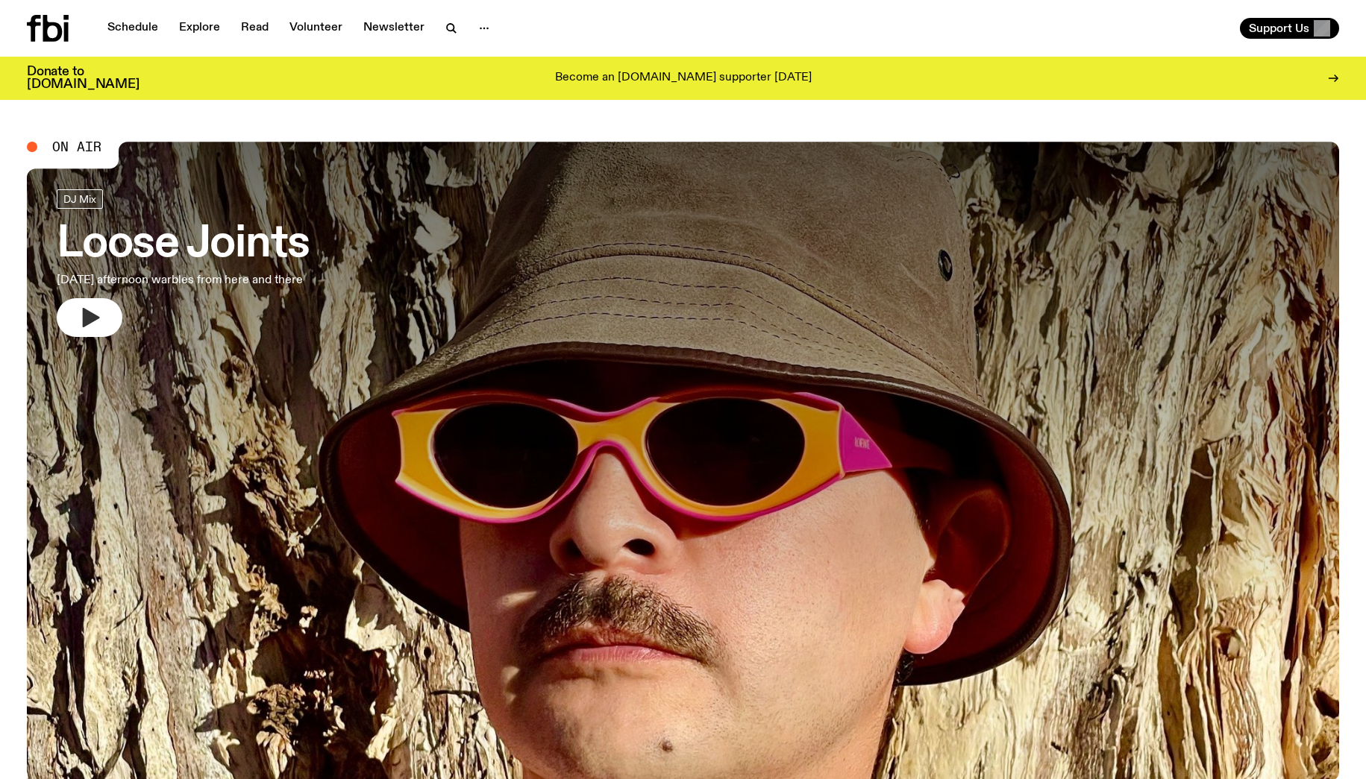
drag, startPoint x: 90, startPoint y: 314, endPoint x: 110, endPoint y: 313, distance: 20.2
click at [90, 315] on icon "button" at bounding box center [91, 317] width 17 height 19
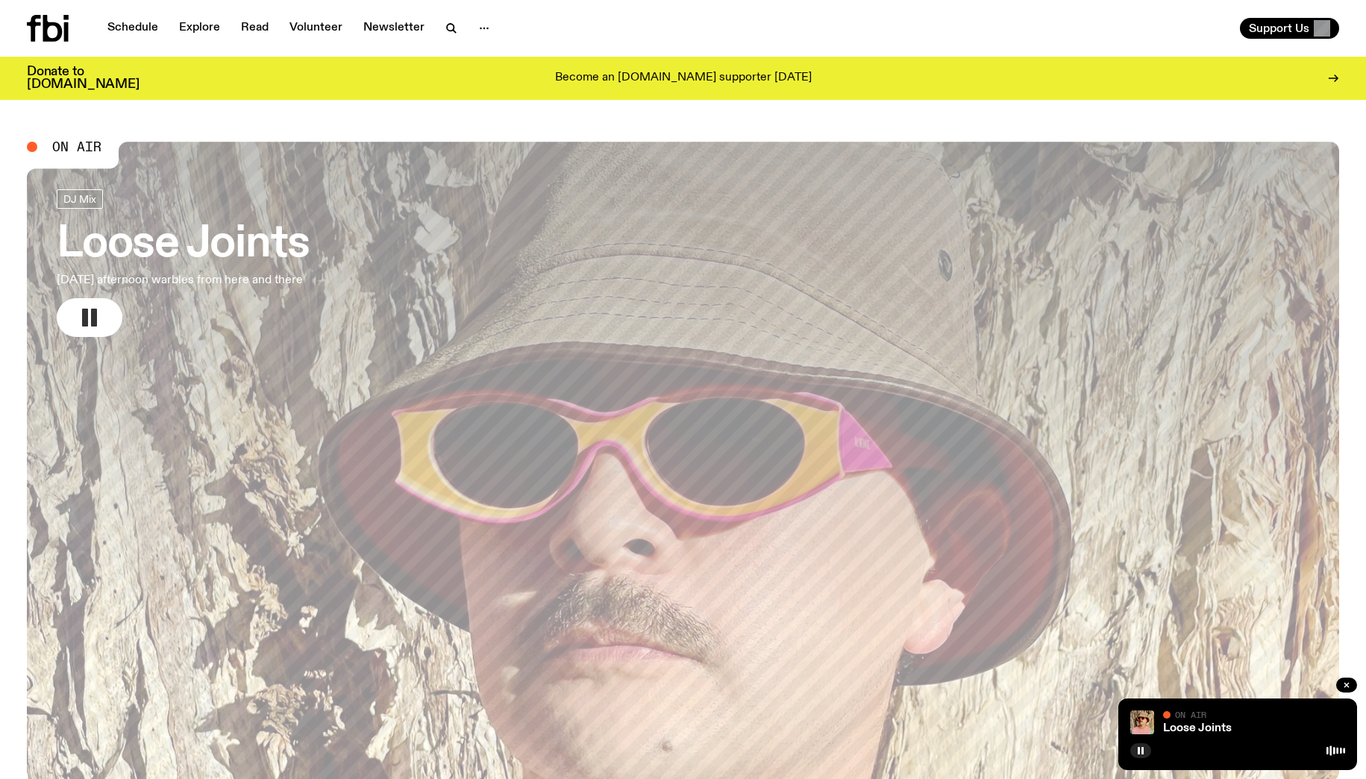
click at [94, 310] on rect "button" at bounding box center [94, 318] width 6 height 18
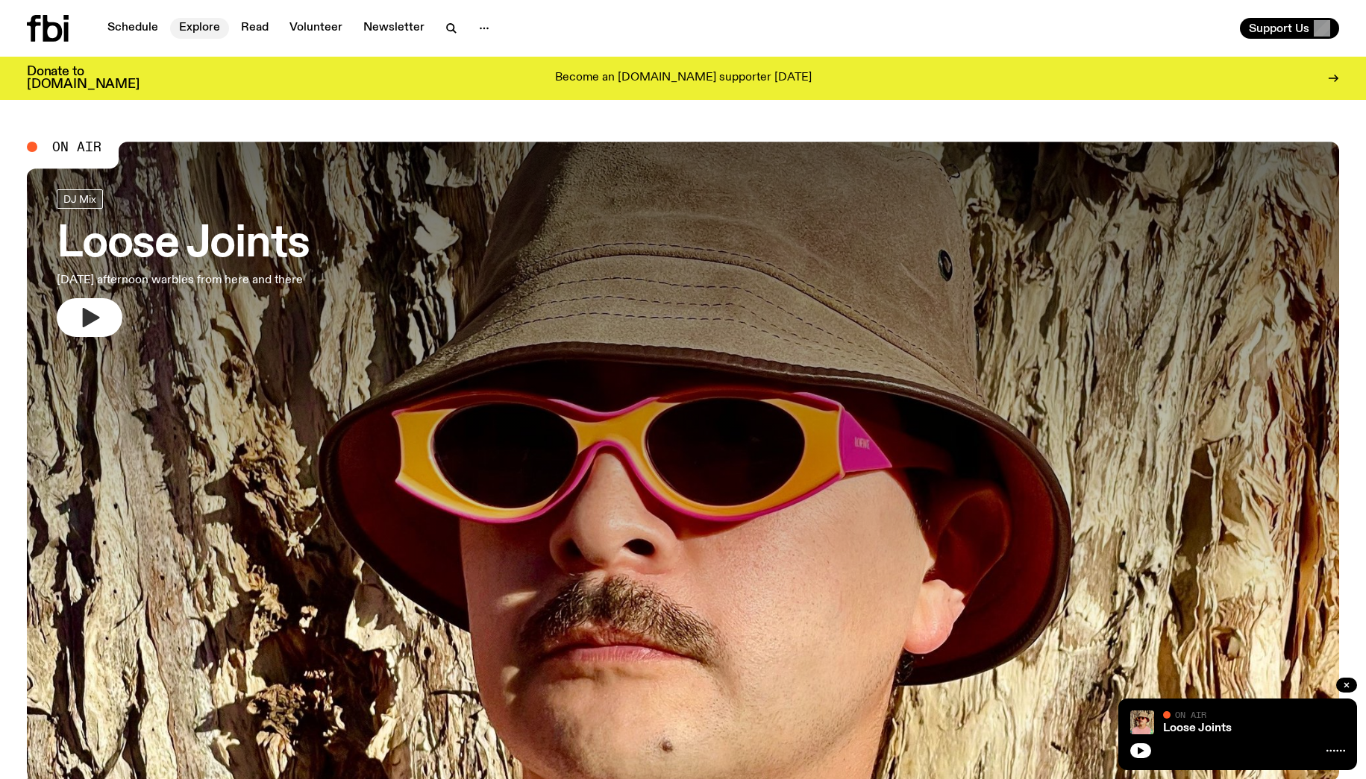
click at [206, 25] on link "Explore" at bounding box center [199, 28] width 59 height 21
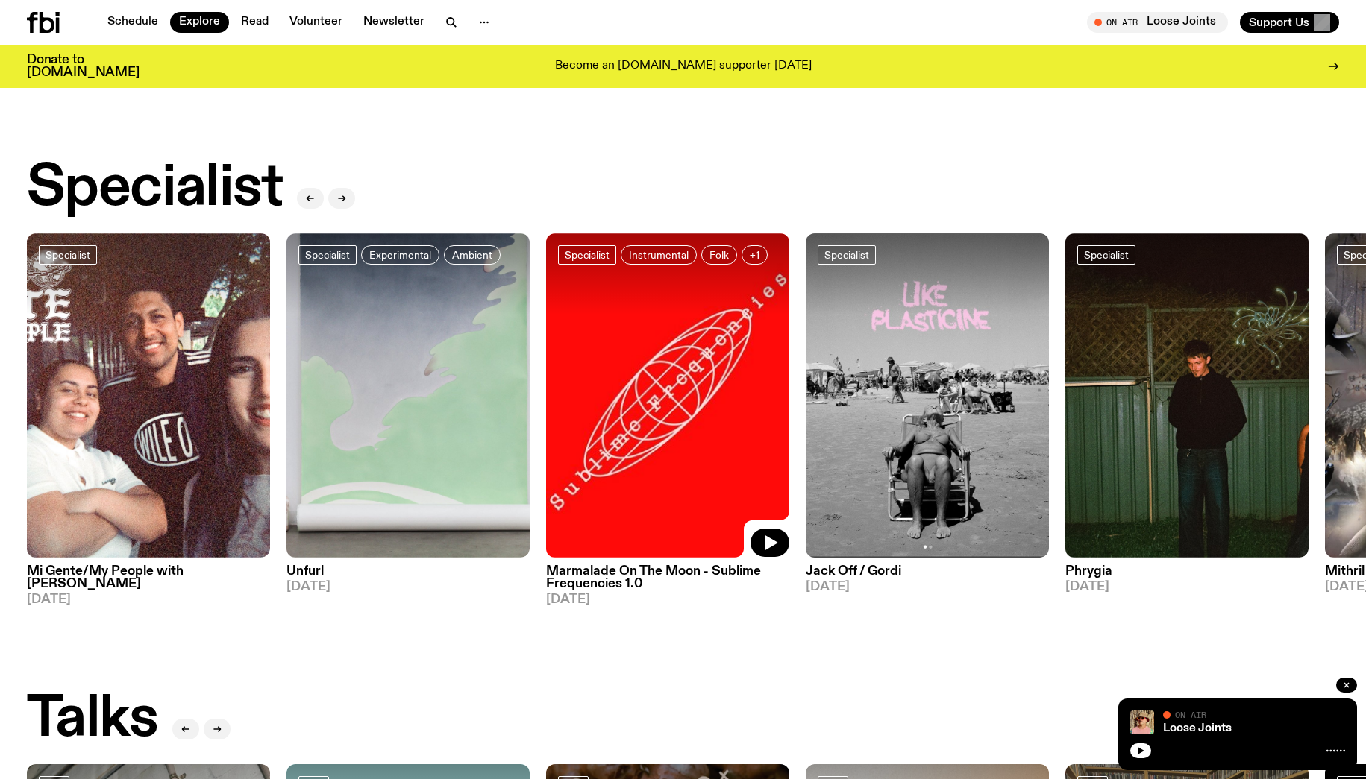
scroll to position [1105, 0]
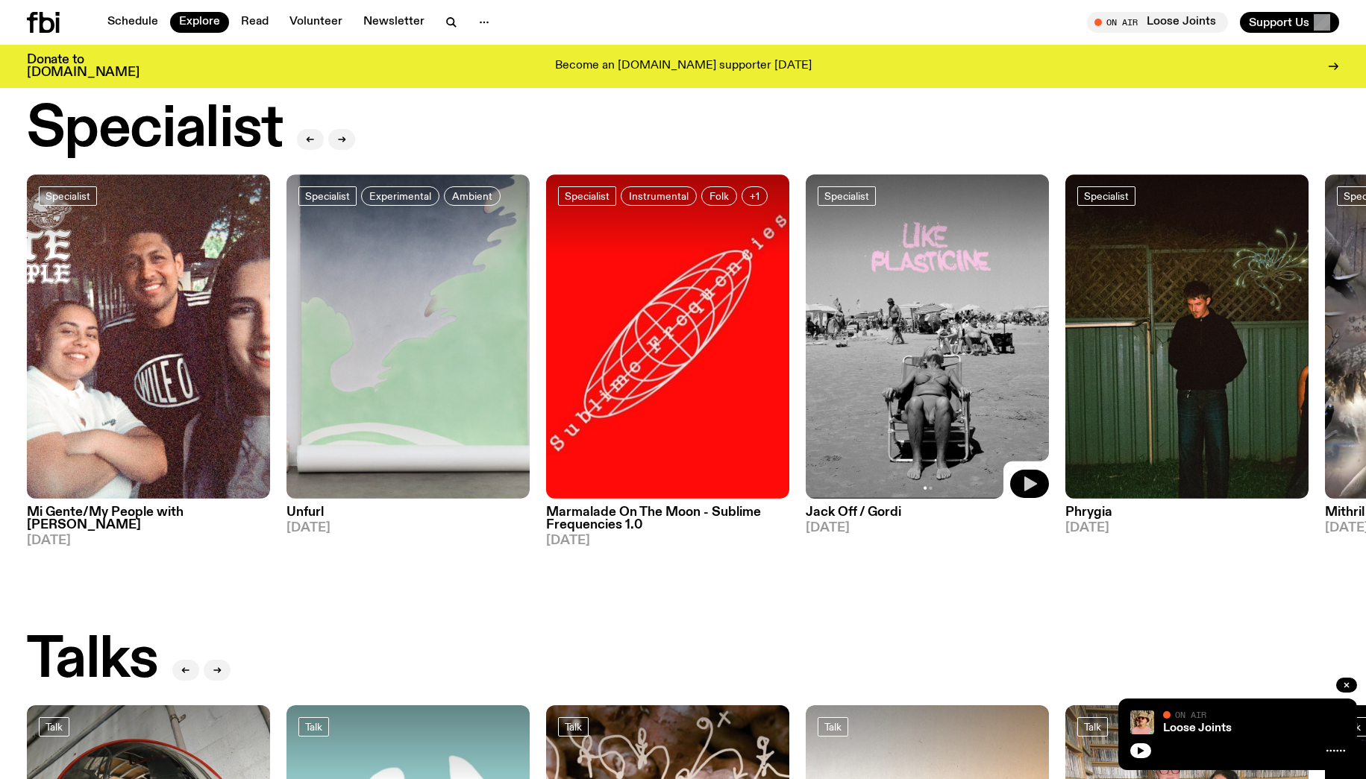
click at [1026, 477] on icon "button" at bounding box center [1030, 484] width 13 height 15
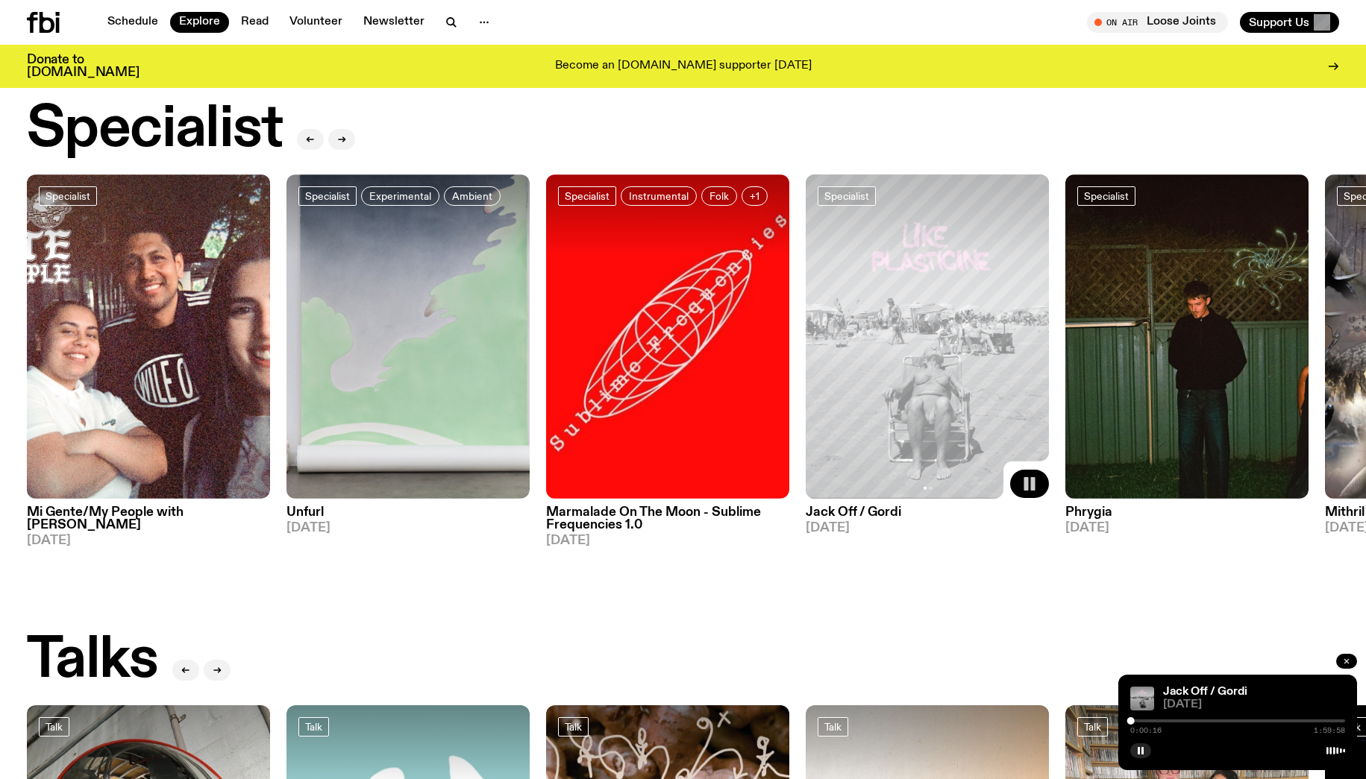
click at [1342, 664] on button "button" at bounding box center [1346, 661] width 21 height 15
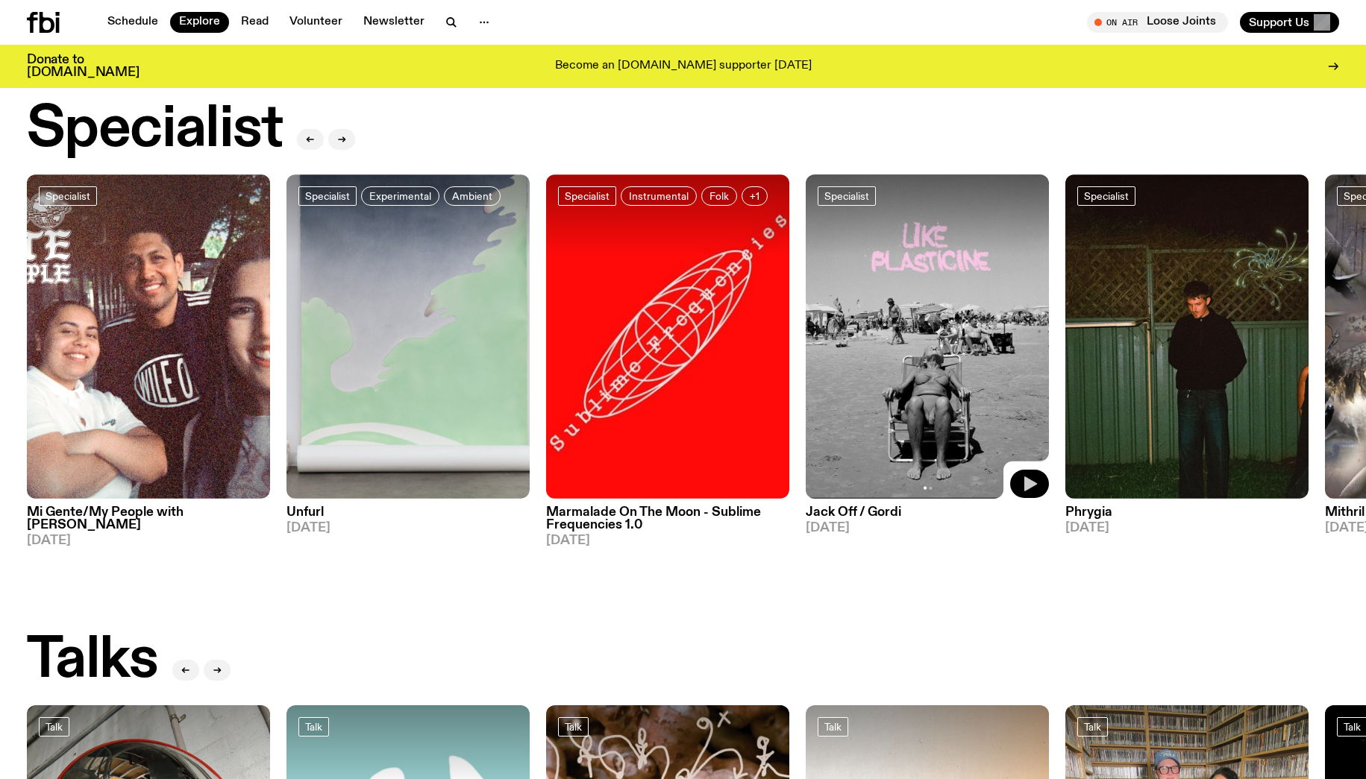
click at [1037, 475] on icon "button" at bounding box center [1029, 484] width 18 height 18
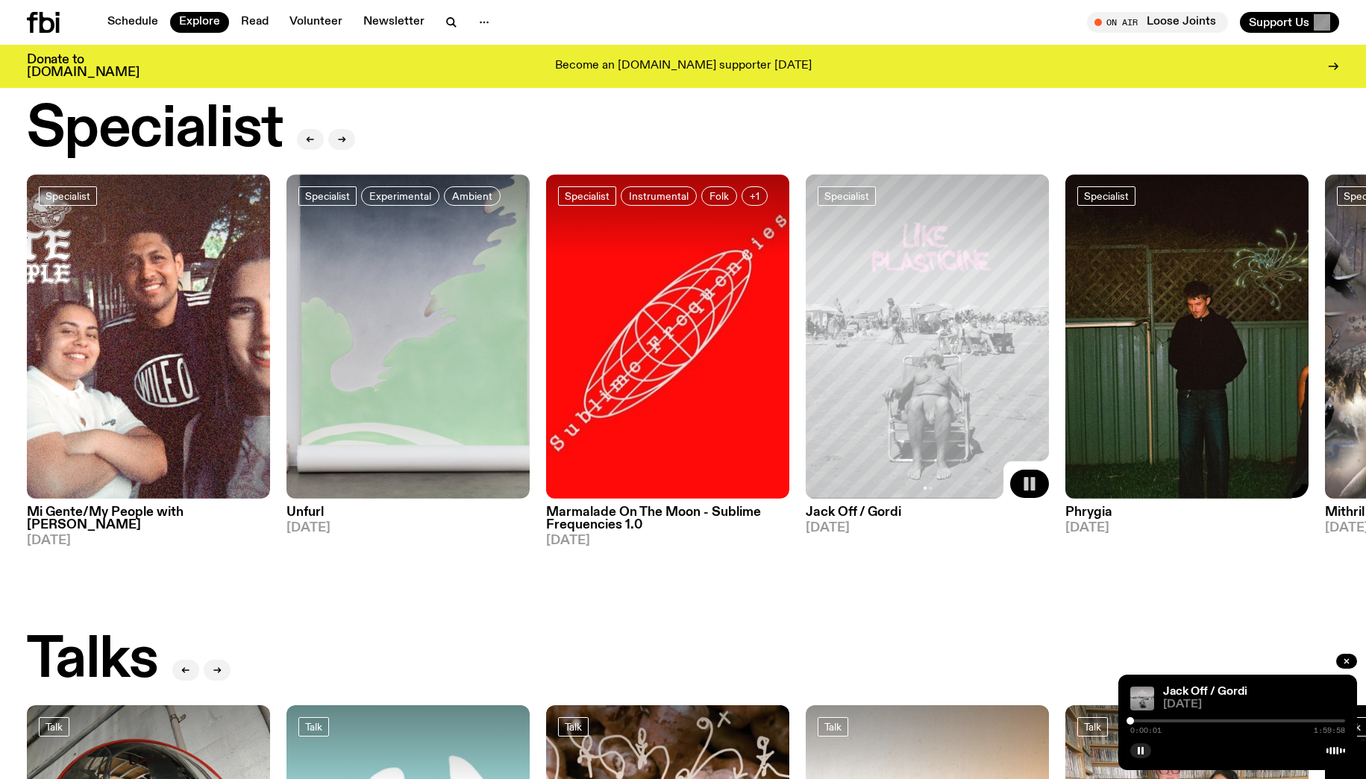
drag, startPoint x: 1261, startPoint y: 700, endPoint x: 1237, endPoint y: 160, distance: 540.5
click at [1237, 160] on div "Schedule Explore Read Volunteer Newsletter About Us Contact Champions of emergi…" at bounding box center [683, 712] width 1366 height 3635
click at [1143, 752] on rect "button" at bounding box center [1142, 750] width 2 height 7
